Goal: Task Accomplishment & Management: Use online tool/utility

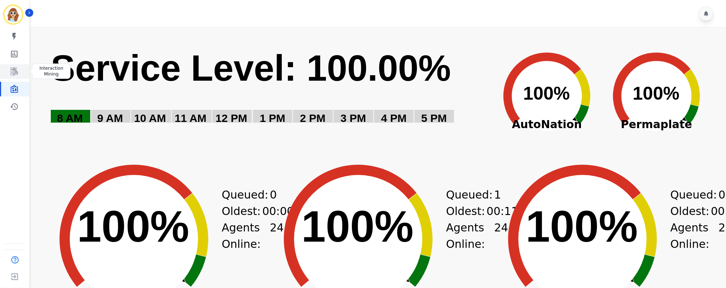
click at [14, 77] on link "Sidebar" at bounding box center [15, 71] width 28 height 15
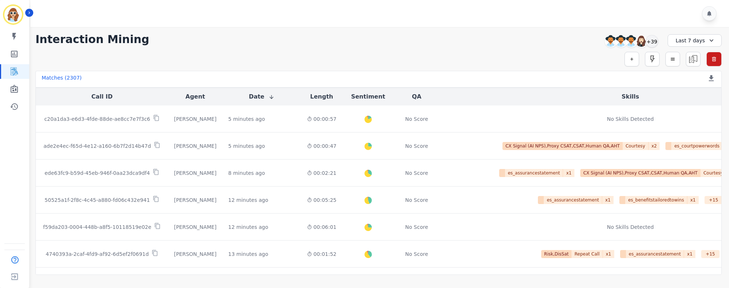
click at [703, 43] on div "Last 7 days" at bounding box center [695, 40] width 54 height 12
click at [707, 113] on li "Last 90 days" at bounding box center [699, 109] width 37 height 7
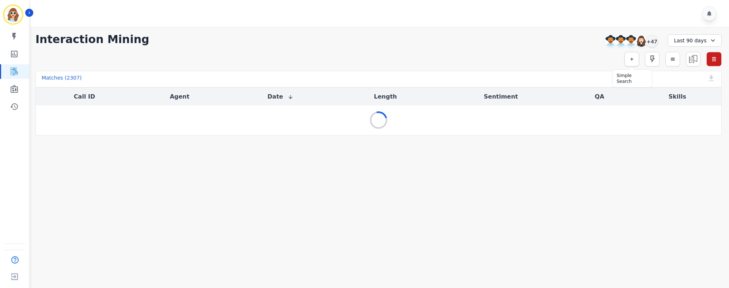
click at [629, 58] on icon "button" at bounding box center [631, 59] width 5 height 5
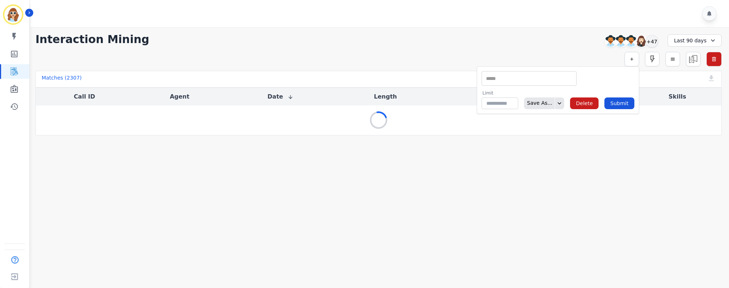
click at [498, 75] on input "selected options" at bounding box center [529, 79] width 91 height 8
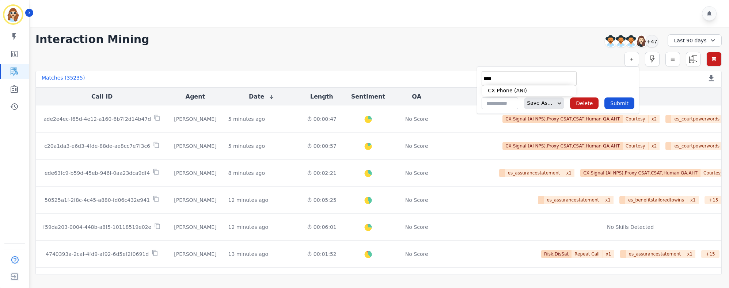
type input "****"
type input "**********"
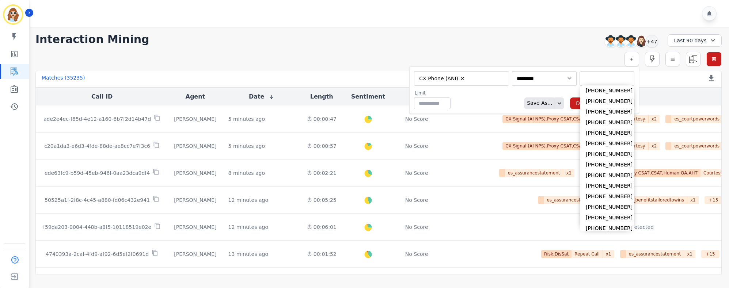
click at [584, 78] on input "selected options" at bounding box center [606, 79] width 51 height 8
paste input "**********"
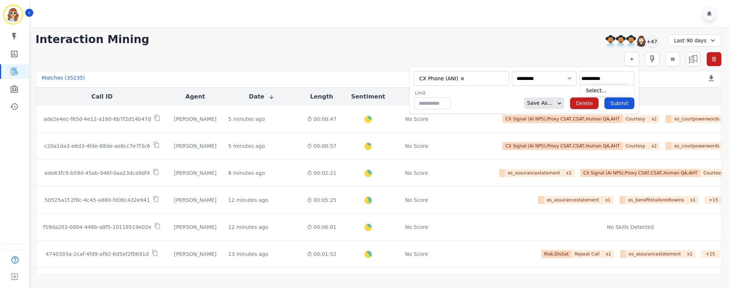
type input "**********"
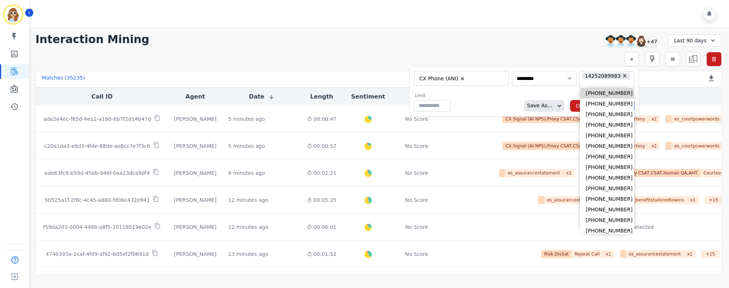
click at [622, 80] on input "selected options" at bounding box center [606, 84] width 51 height 8
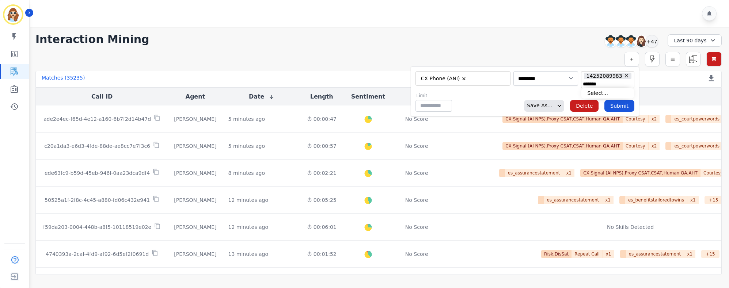
scroll to position [0, 5]
type input "**********"
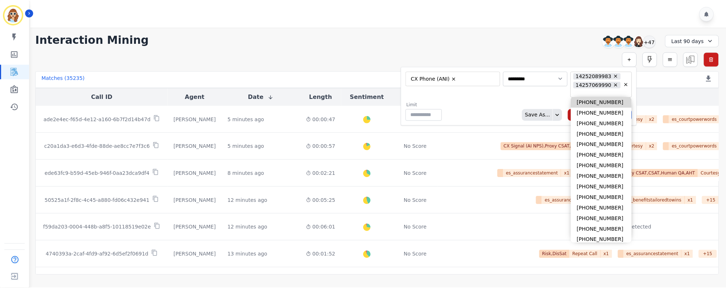
scroll to position [0, 0]
click at [489, 102] on div "Limit ** Save As... Delete Submit" at bounding box center [520, 111] width 227 height 19
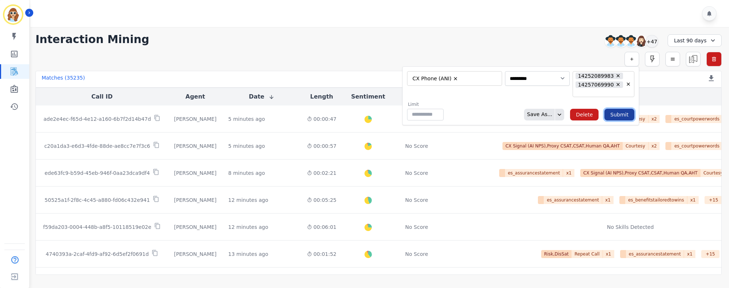
click at [624, 109] on button "Submit" at bounding box center [619, 115] width 30 height 12
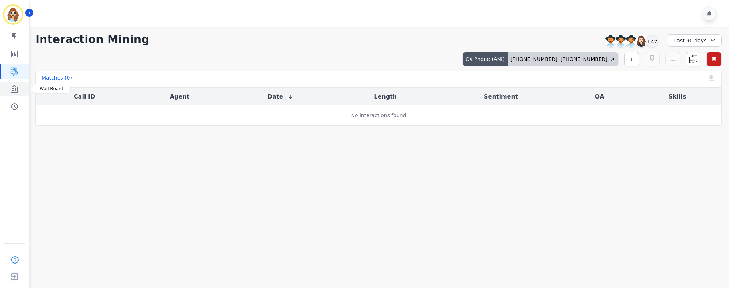
click at [19, 90] on link "Sidebar" at bounding box center [15, 89] width 28 height 15
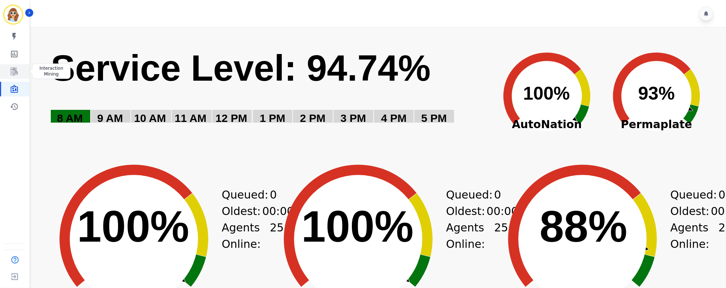
click at [19, 70] on link "Sidebar" at bounding box center [15, 71] width 28 height 15
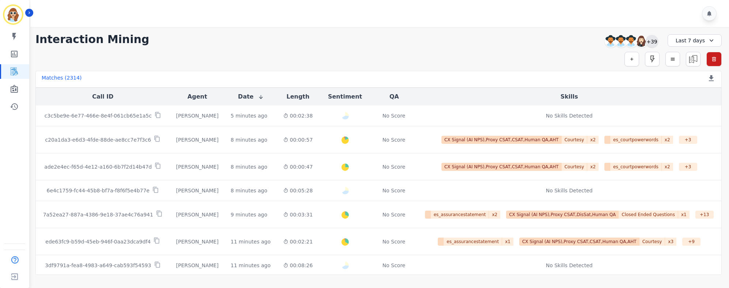
click at [655, 39] on div "+39" at bounding box center [652, 41] width 12 height 12
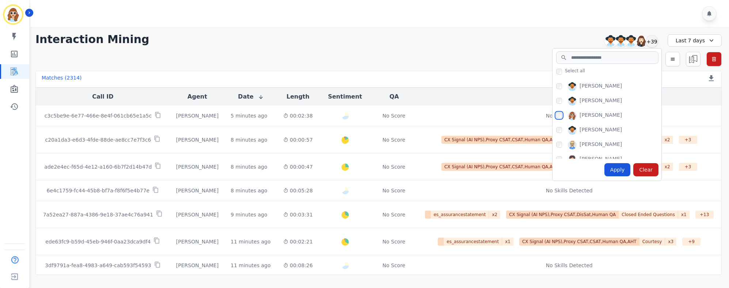
scroll to position [439, 0]
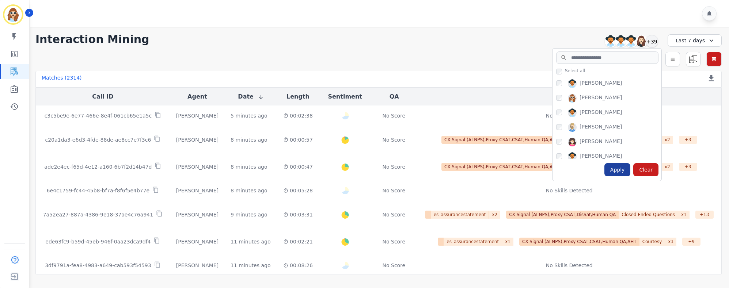
click at [622, 170] on div "Apply" at bounding box center [617, 169] width 26 height 13
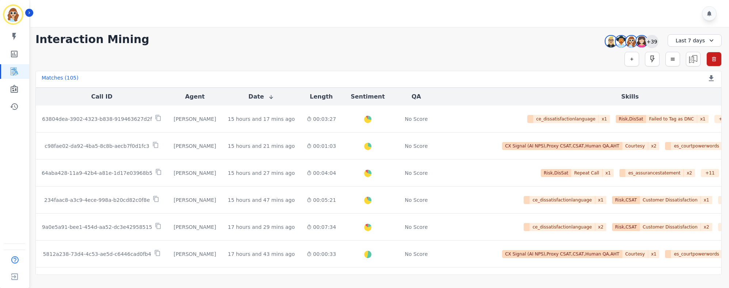
click at [651, 41] on div "+39" at bounding box center [652, 41] width 12 height 12
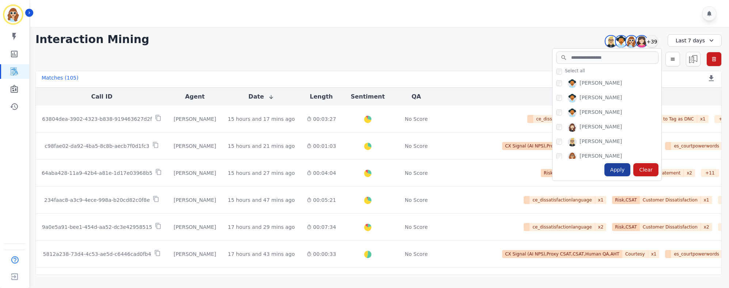
click at [618, 172] on div "Apply" at bounding box center [617, 169] width 26 height 13
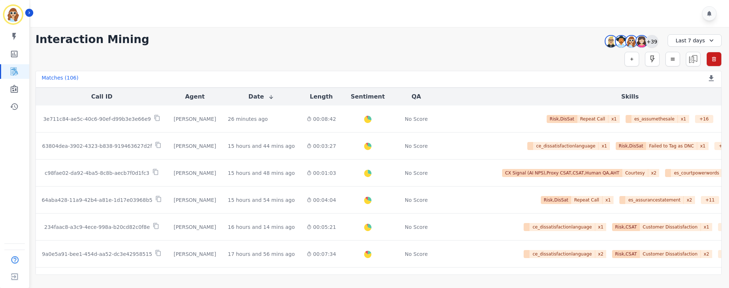
click at [652, 43] on div "+39" at bounding box center [652, 41] width 12 height 12
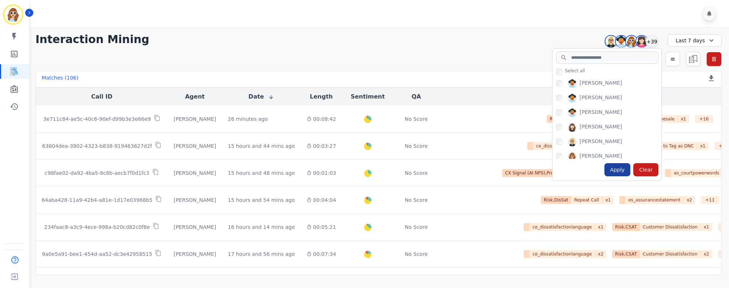
click at [616, 170] on div "Apply" at bounding box center [617, 169] width 26 height 13
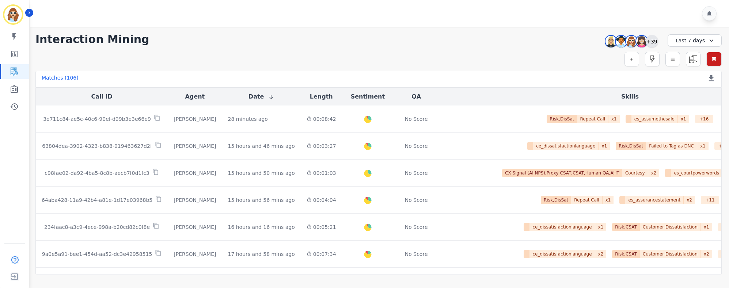
click at [651, 42] on div "+39" at bounding box center [652, 41] width 12 height 12
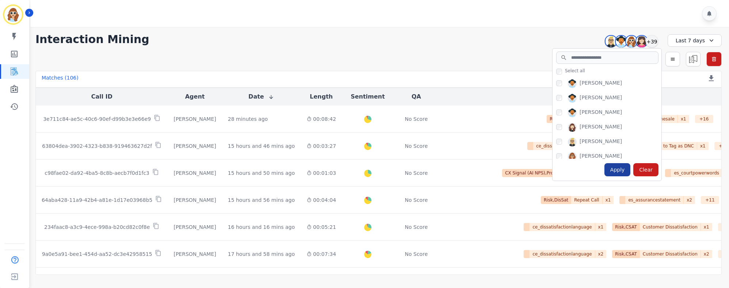
click at [621, 169] on div "Apply" at bounding box center [617, 169] width 26 height 13
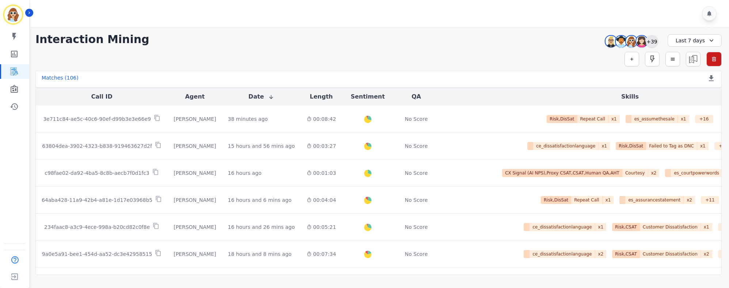
click at [653, 45] on div "+39" at bounding box center [652, 41] width 12 height 12
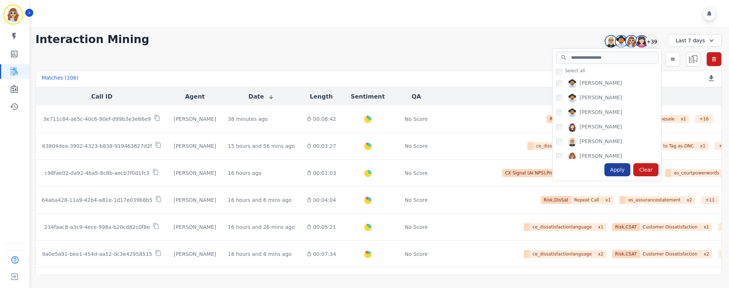
click at [625, 170] on div "Apply" at bounding box center [617, 169] width 26 height 13
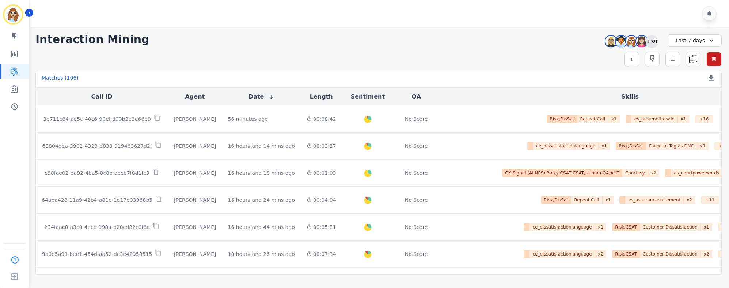
click at [655, 42] on div "+39" at bounding box center [652, 41] width 12 height 12
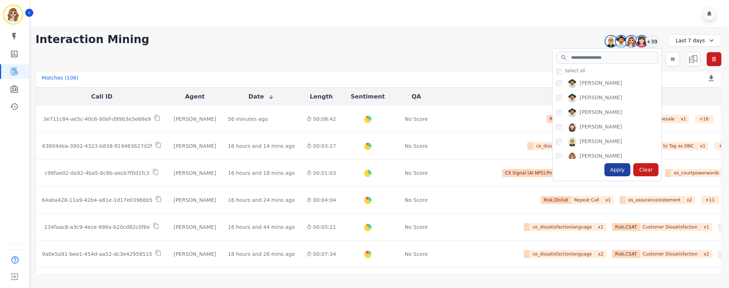
click at [623, 167] on div "Apply" at bounding box center [617, 169] width 26 height 13
